Goal: Information Seeking & Learning: Learn about a topic

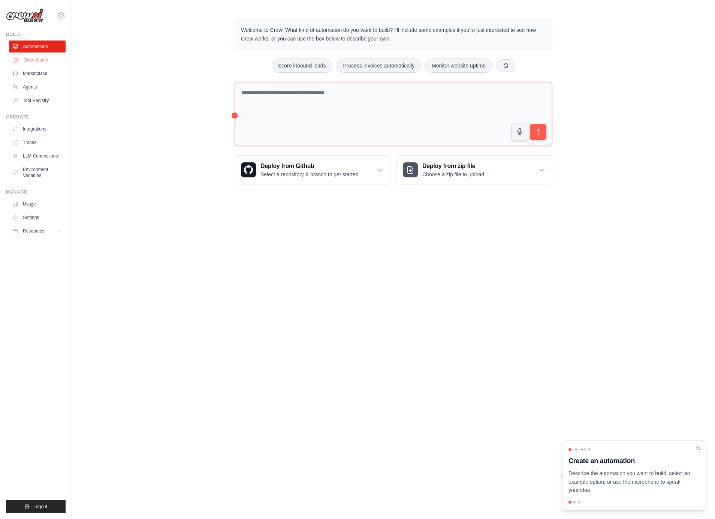
click at [42, 62] on link "Crew Studio" at bounding box center [38, 60] width 57 height 12
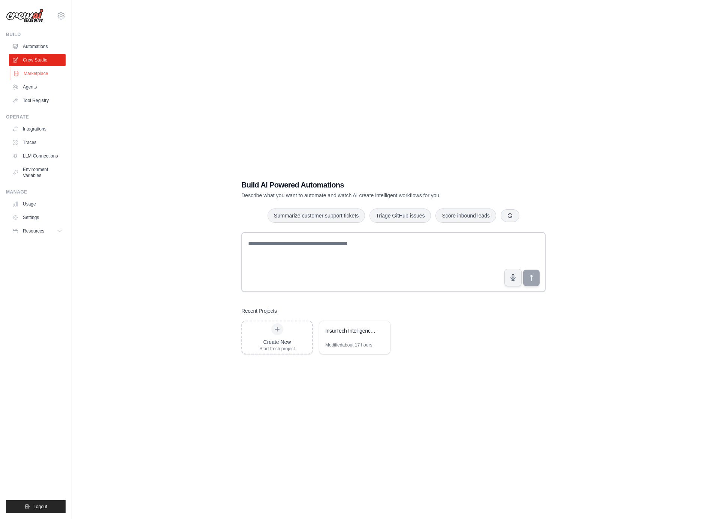
click at [33, 76] on link "Marketplace" at bounding box center [38, 73] width 57 height 12
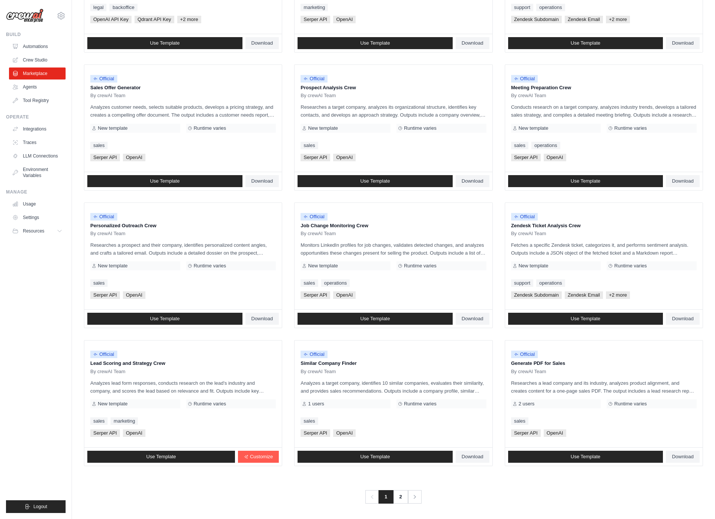
scroll to position [176, 0]
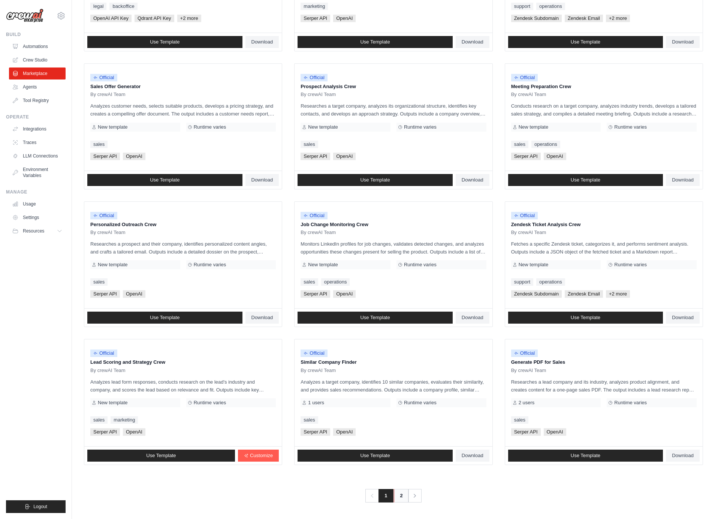
click at [398, 498] on link "2" at bounding box center [401, 495] width 15 height 13
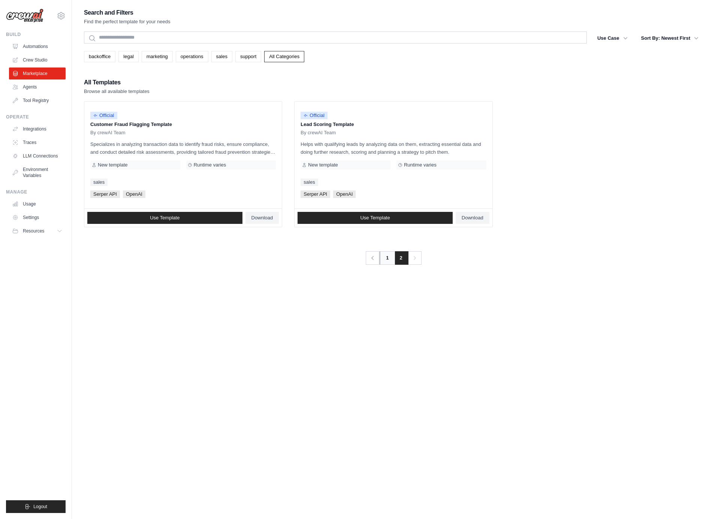
click at [385, 256] on link "1" at bounding box center [387, 257] width 15 height 13
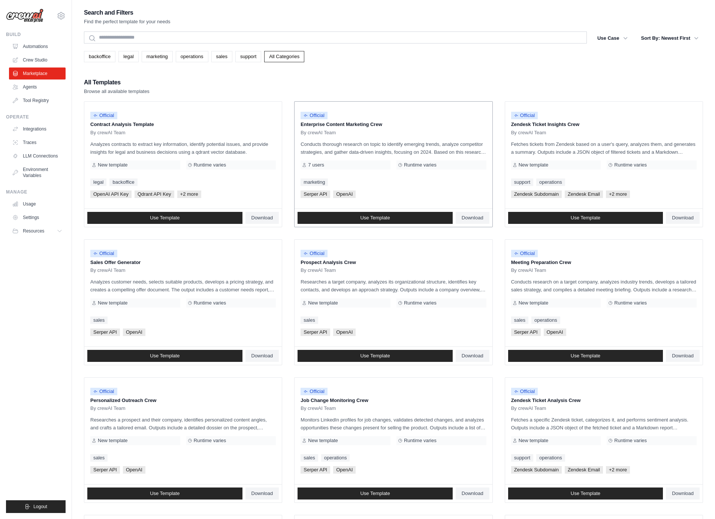
click at [387, 144] on p "Conducts thorough research on topic to identify emerging trends, analyze compet…" at bounding box center [394, 148] width 186 height 16
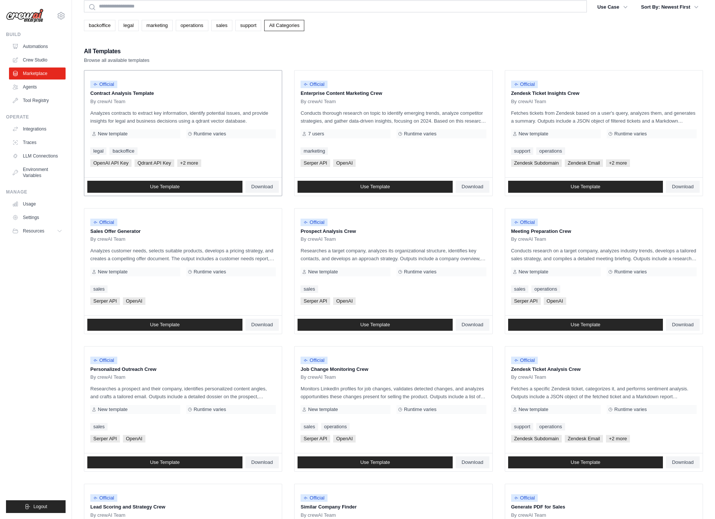
scroll to position [34, 0]
